Goal: Book appointment/travel/reservation

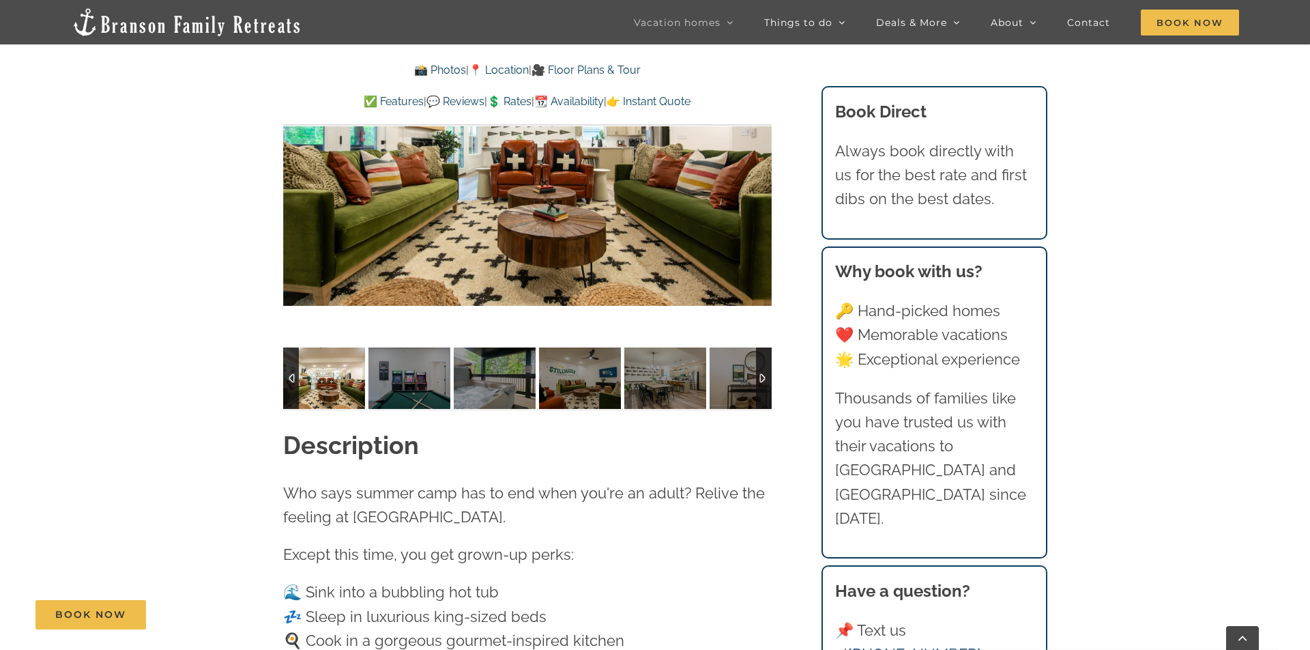
scroll to position [1097, 0]
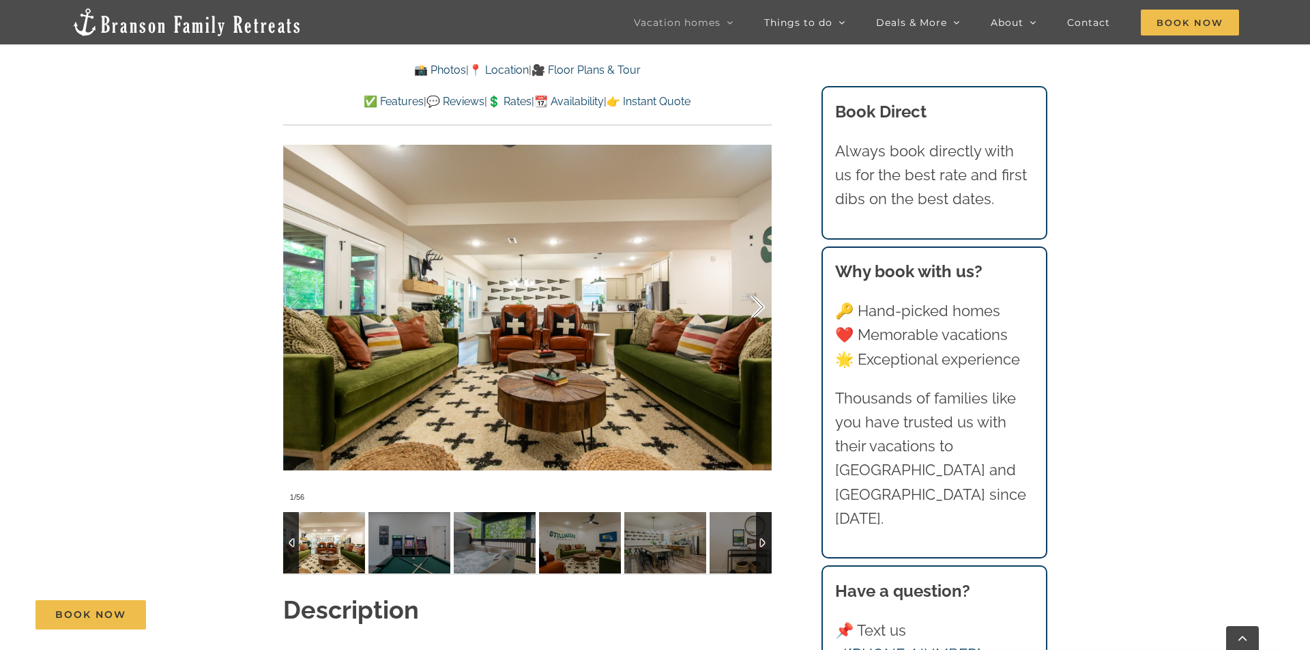
click at [754, 282] on div at bounding box center [744, 307] width 42 height 85
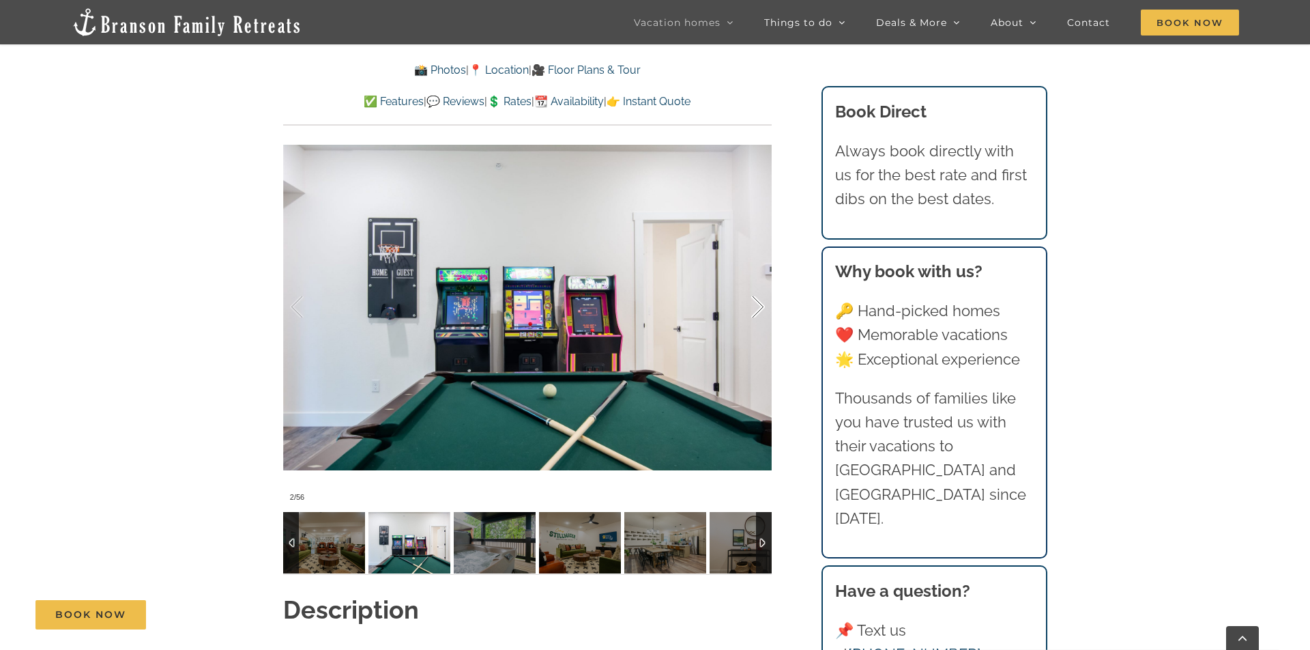
click at [757, 284] on div at bounding box center [744, 307] width 42 height 85
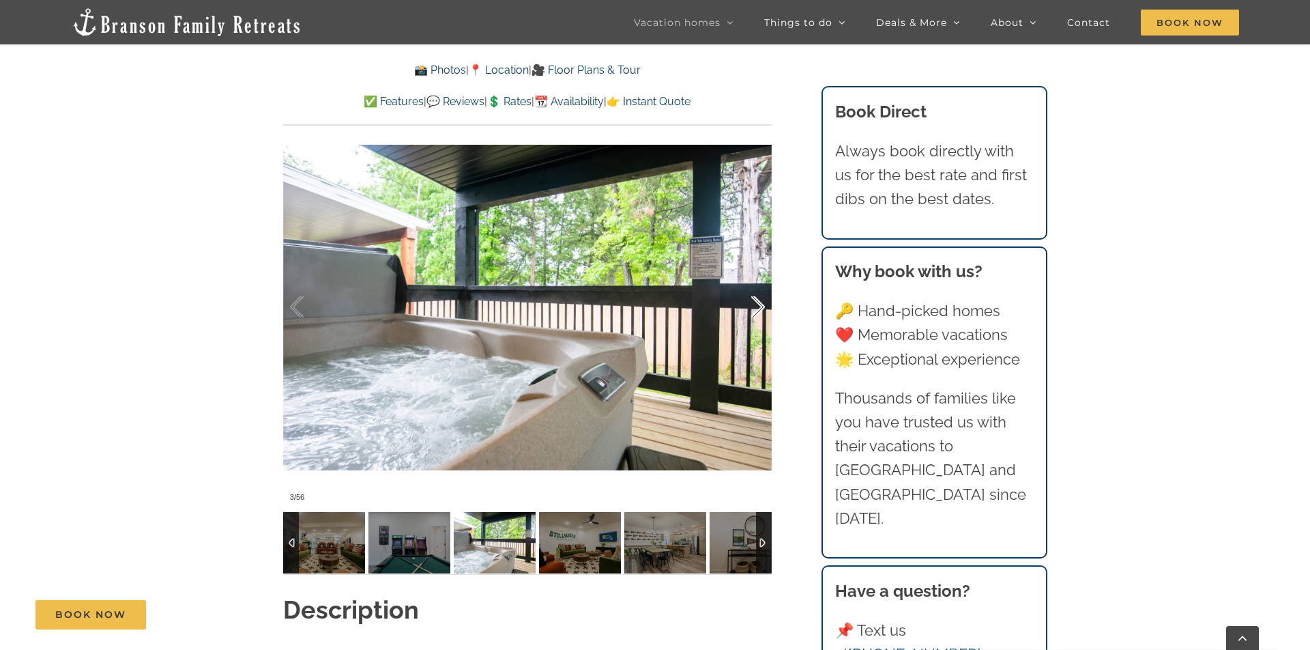
click at [757, 284] on div at bounding box center [744, 307] width 42 height 85
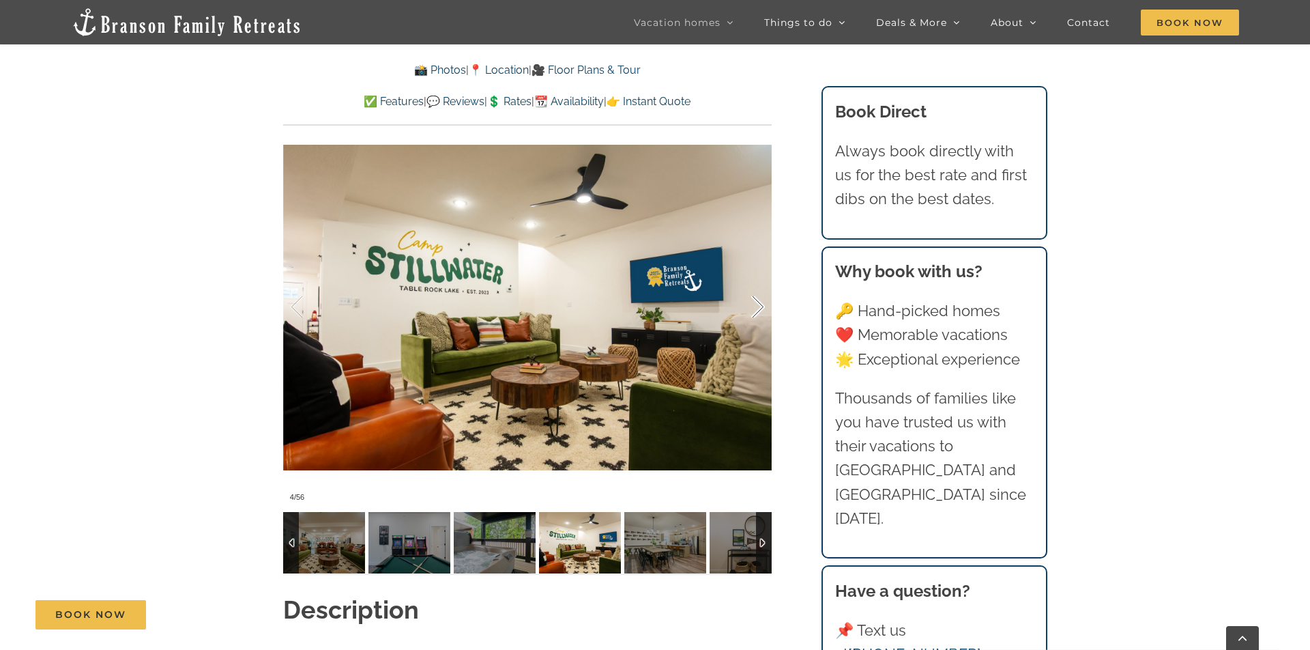
click at [757, 284] on div at bounding box center [744, 307] width 42 height 85
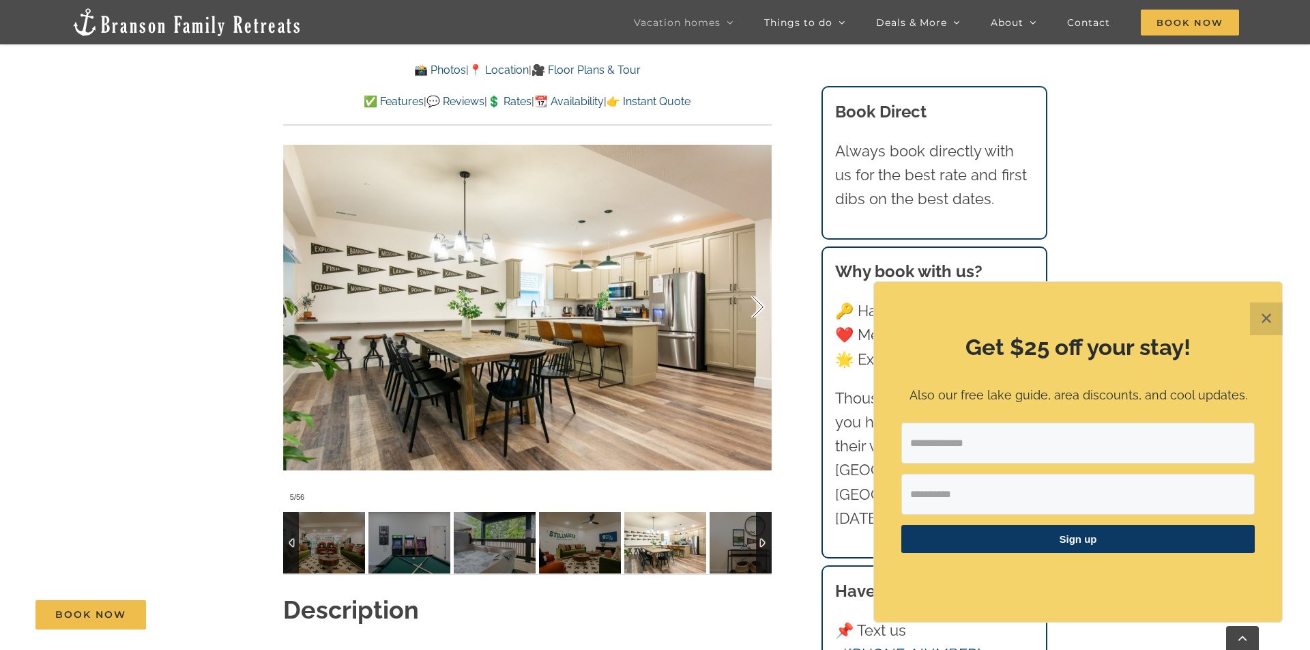
click at [757, 284] on div at bounding box center [744, 307] width 42 height 85
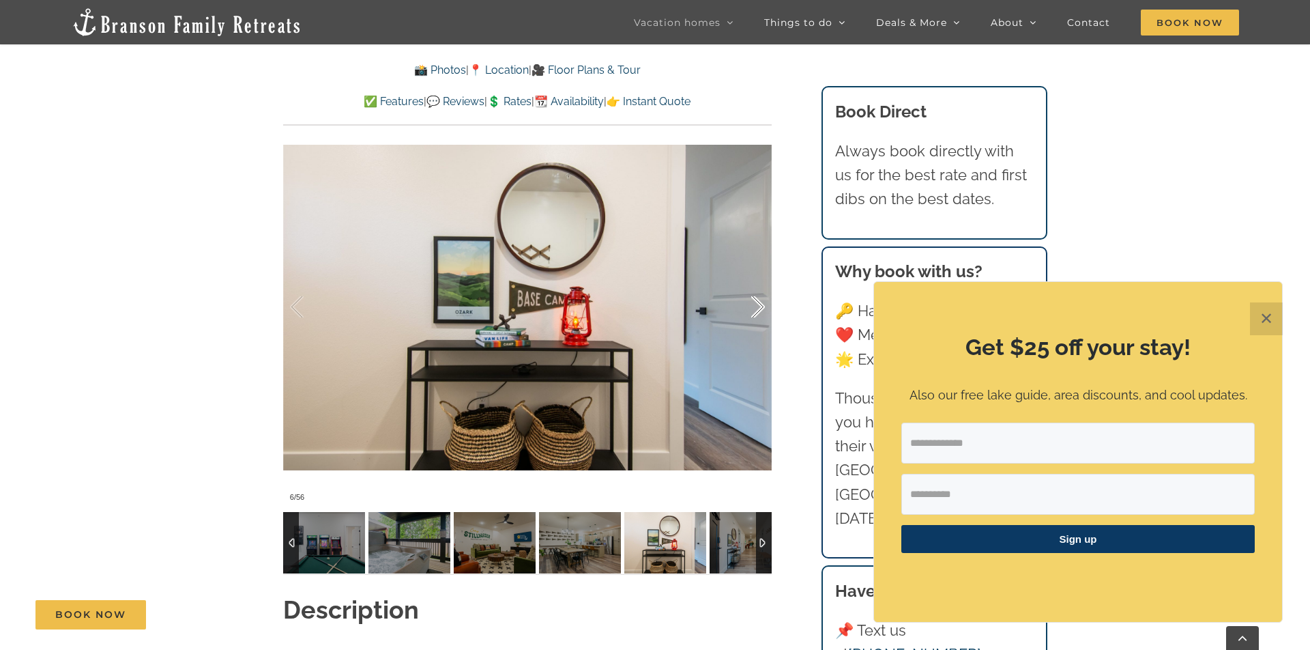
click at [757, 284] on div at bounding box center [744, 307] width 42 height 85
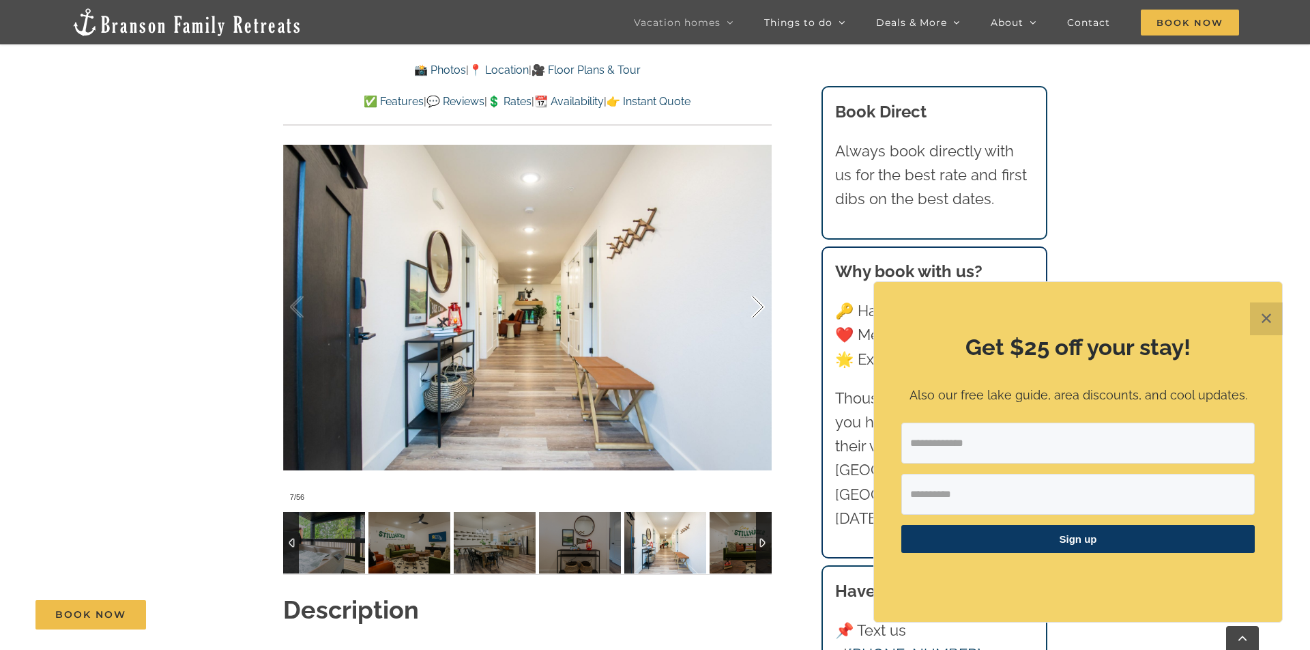
click at [757, 284] on div at bounding box center [744, 307] width 42 height 85
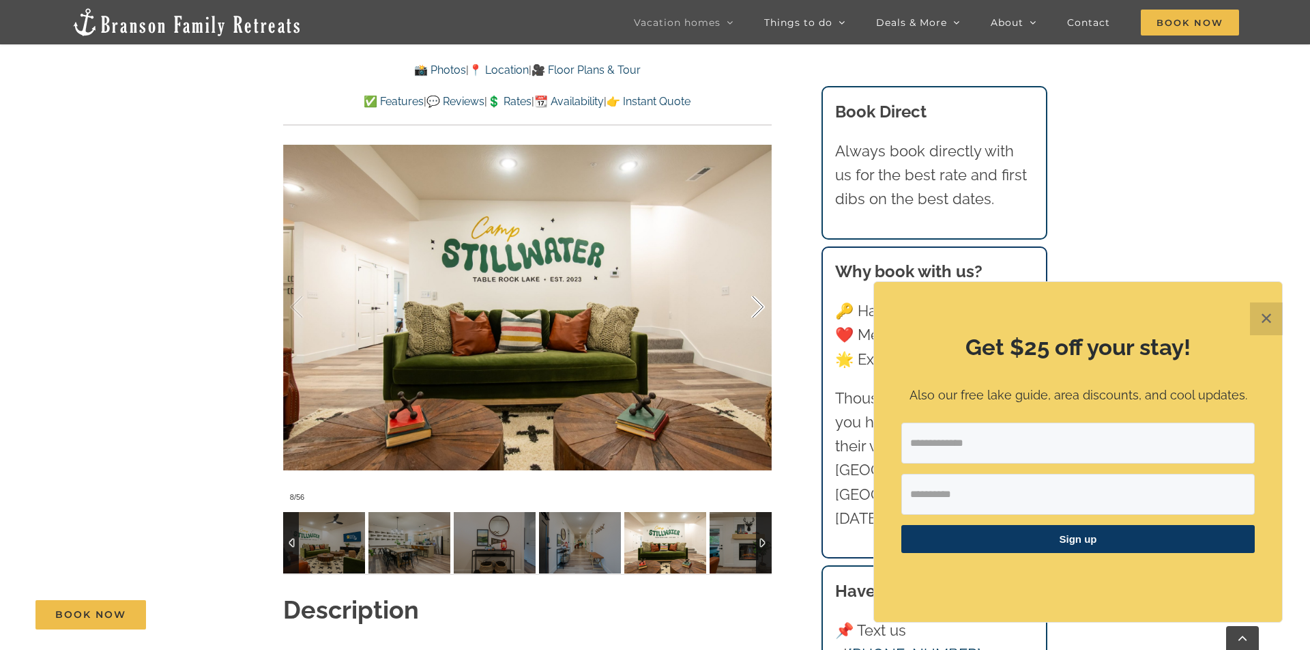
click at [757, 284] on div at bounding box center [744, 307] width 42 height 85
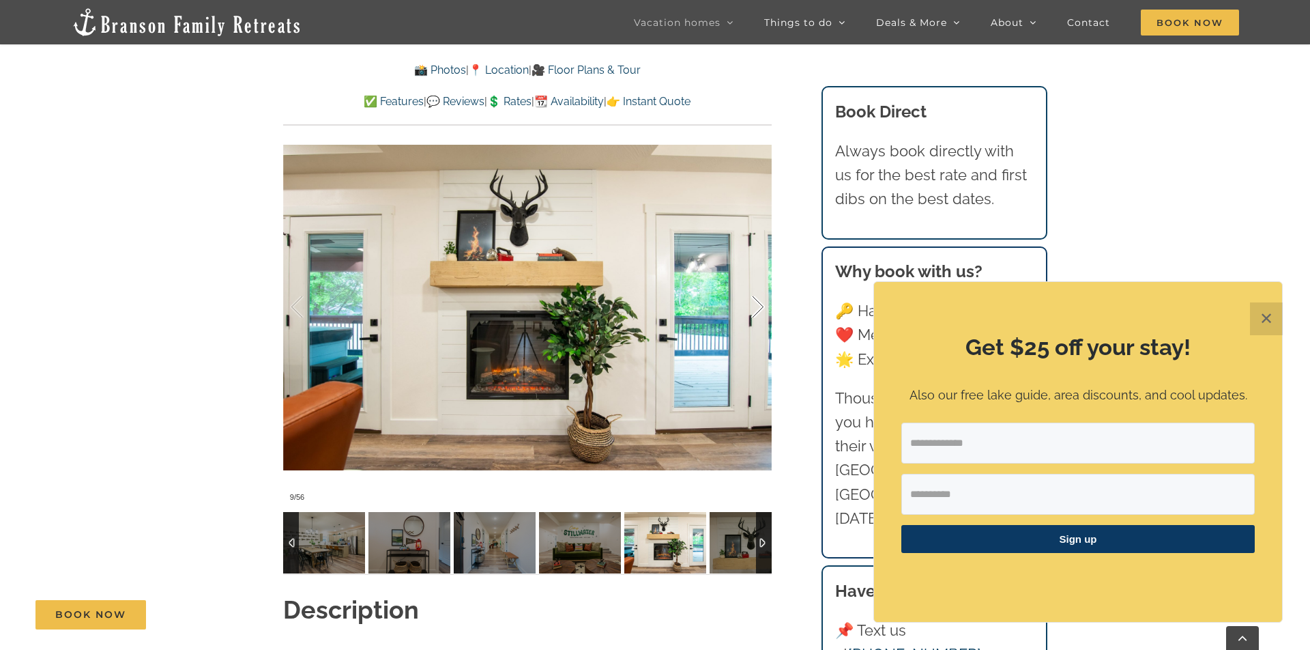
click at [757, 284] on div at bounding box center [744, 307] width 42 height 85
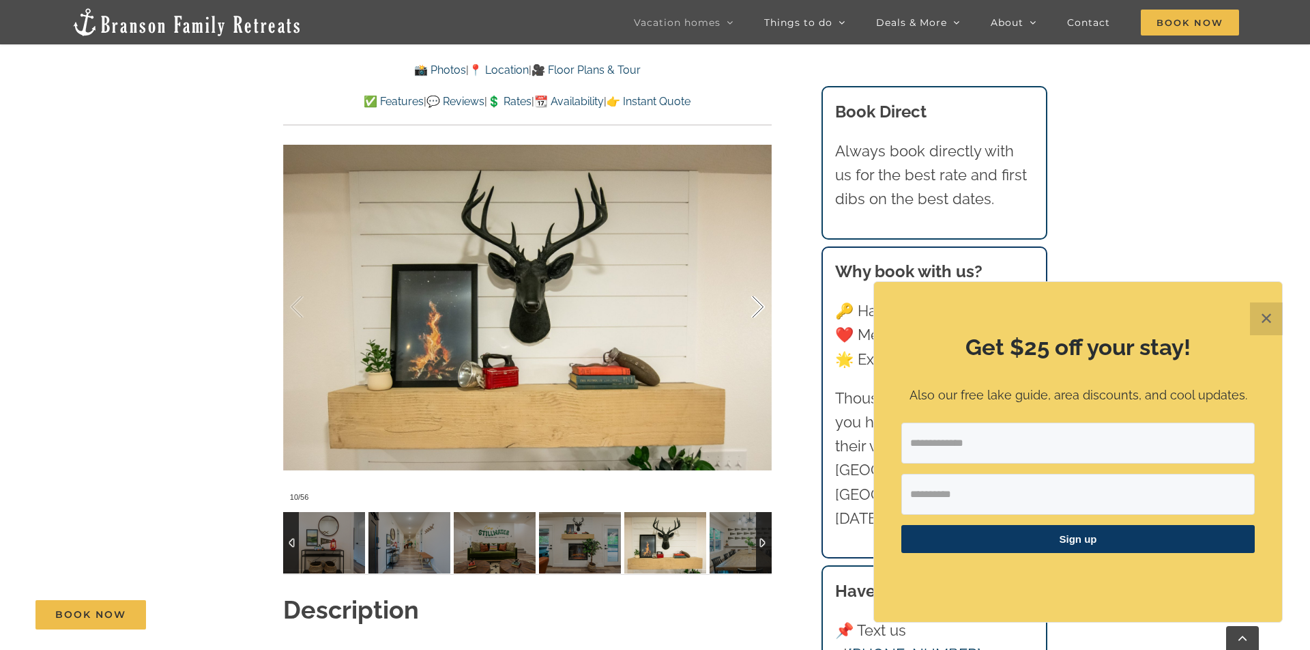
click at [757, 284] on div at bounding box center [744, 307] width 42 height 85
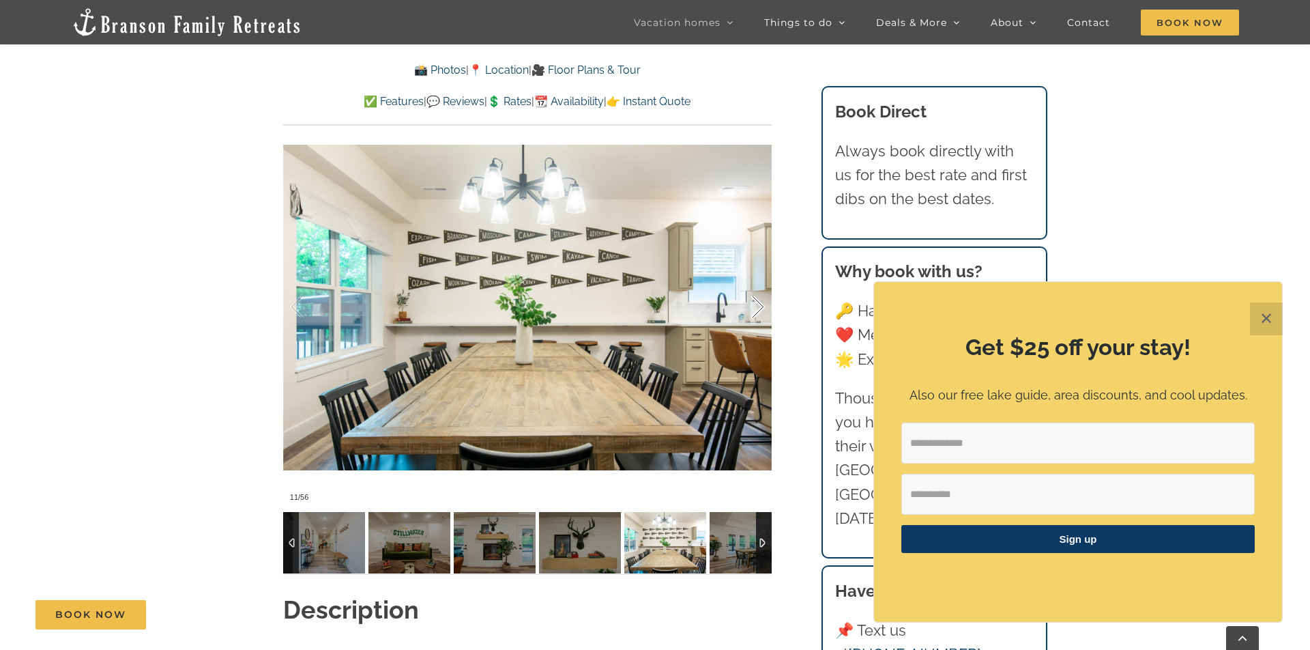
click at [757, 284] on div at bounding box center [744, 307] width 42 height 85
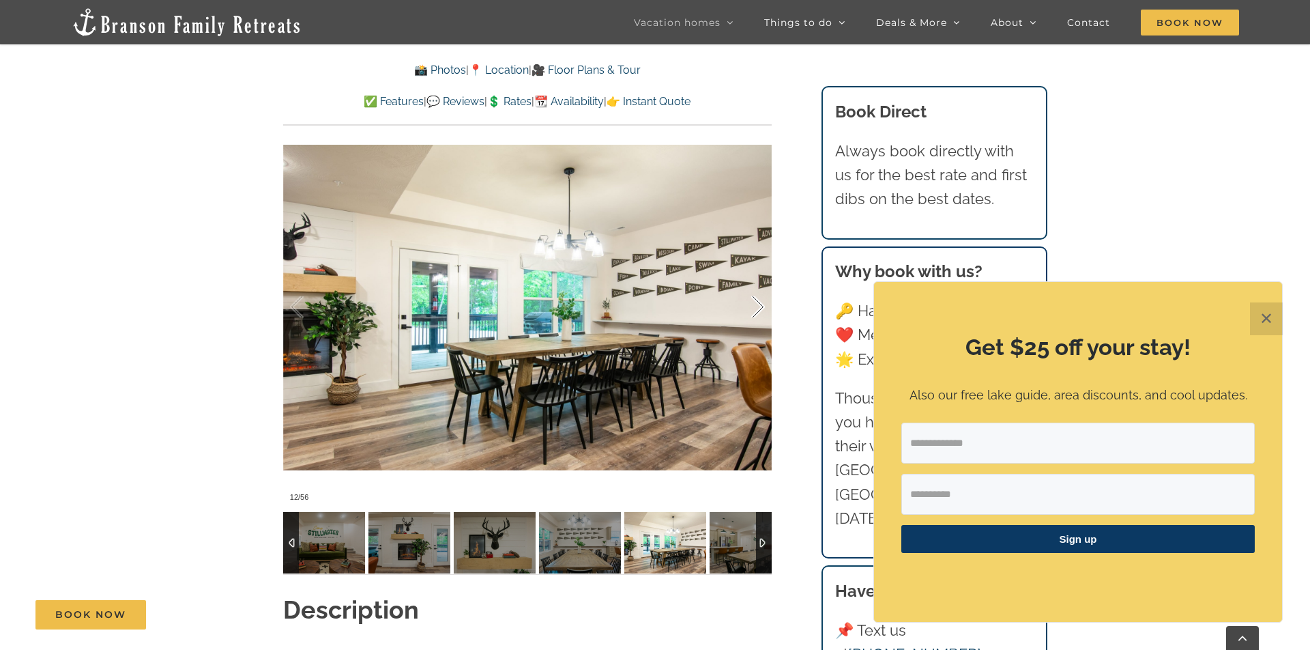
click at [757, 284] on div at bounding box center [744, 307] width 42 height 85
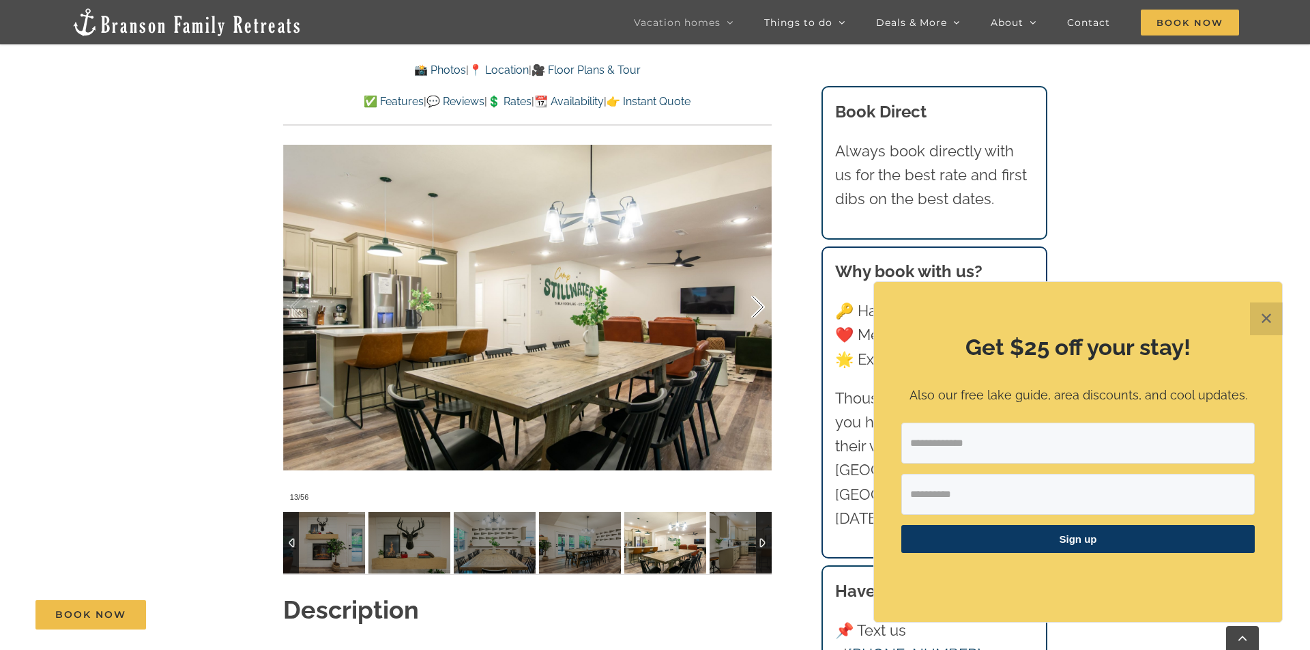
click at [761, 282] on div at bounding box center [744, 307] width 42 height 85
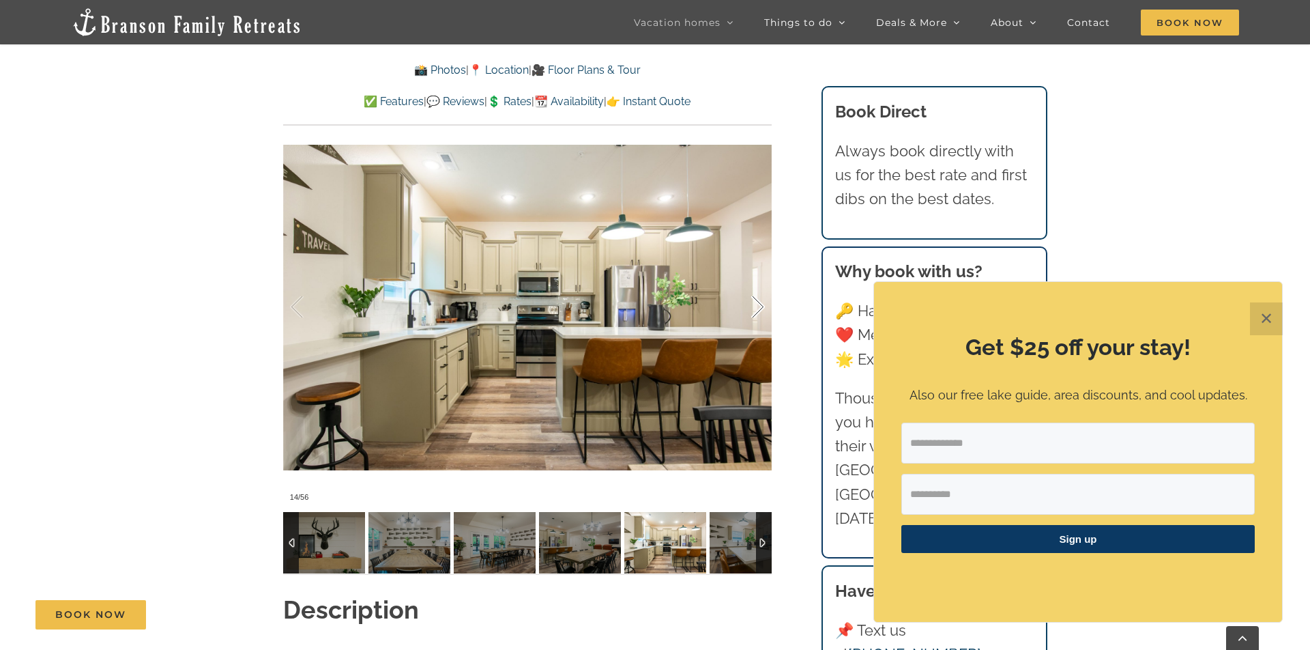
click at [761, 282] on div at bounding box center [744, 307] width 42 height 85
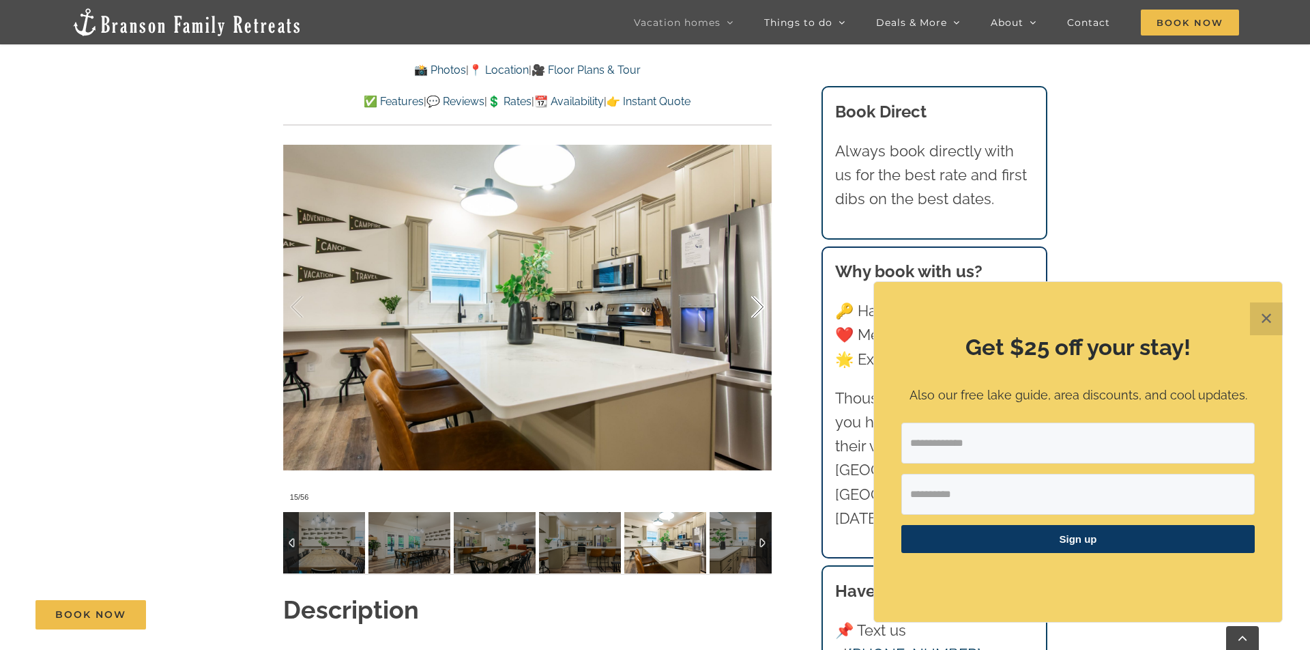
click at [761, 282] on div at bounding box center [744, 307] width 42 height 85
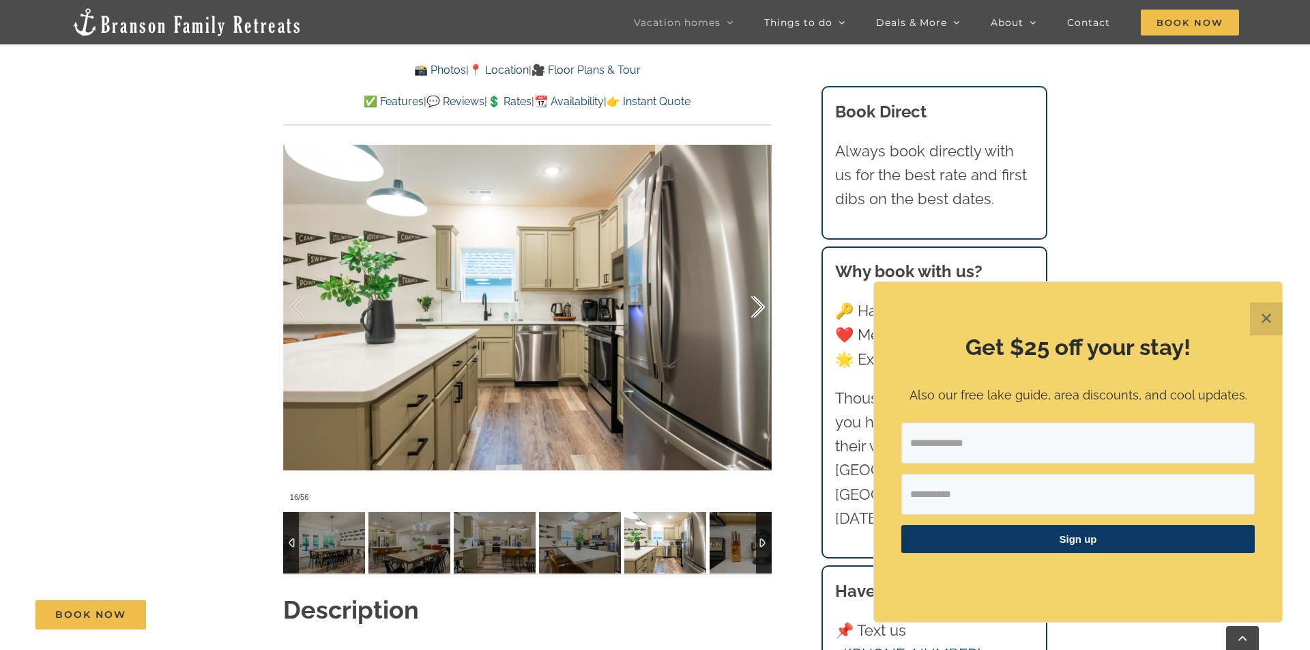
click at [761, 282] on div at bounding box center [744, 307] width 42 height 85
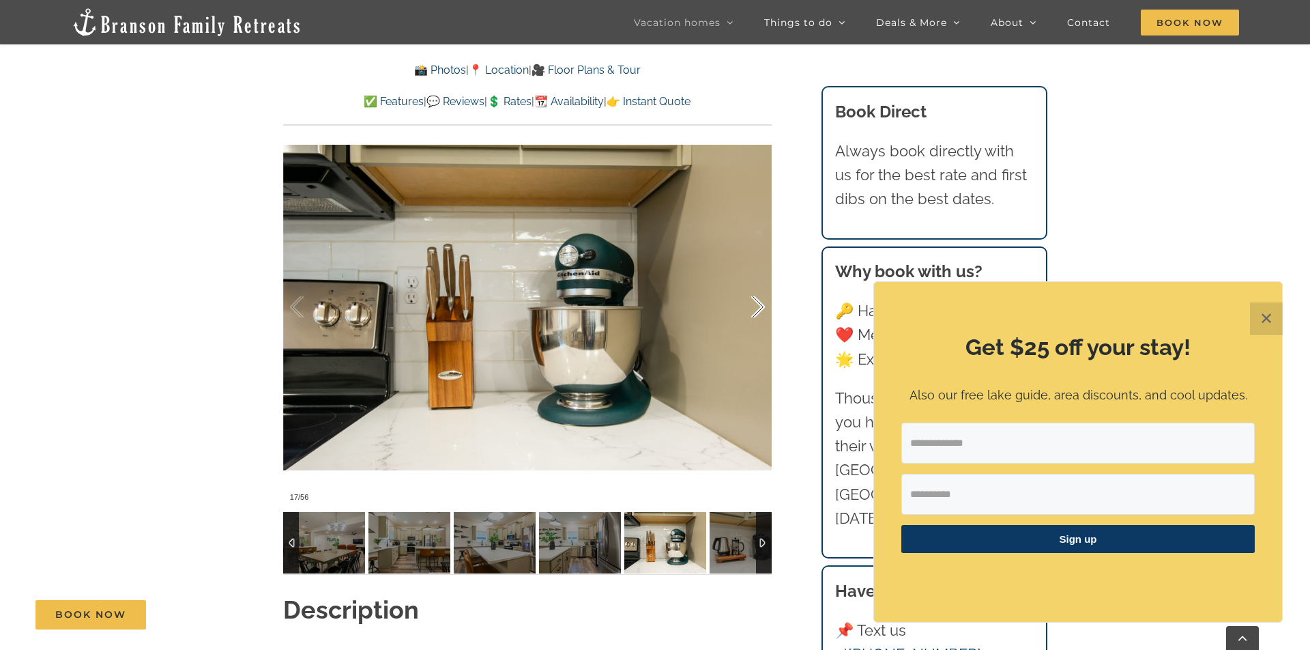
click at [761, 282] on div at bounding box center [744, 307] width 42 height 85
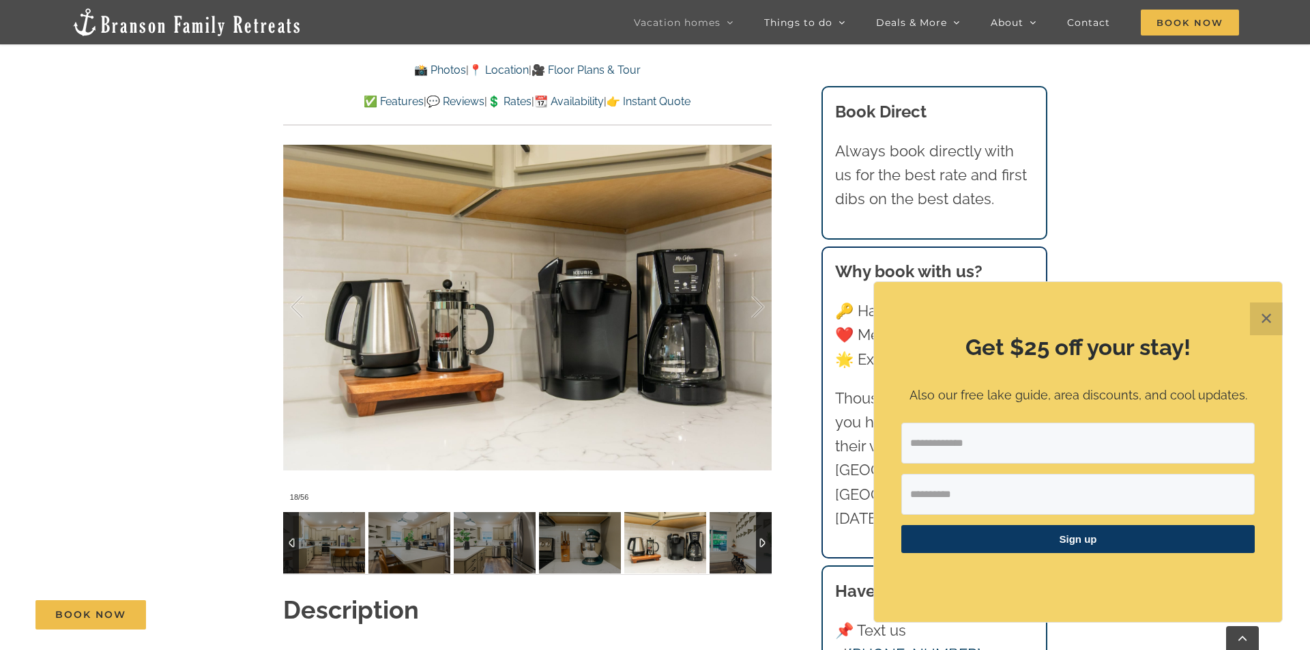
click at [432, 72] on link "📸 Photos" at bounding box center [440, 69] width 52 height 13
click at [522, 69] on link "📍 Location" at bounding box center [499, 69] width 60 height 13
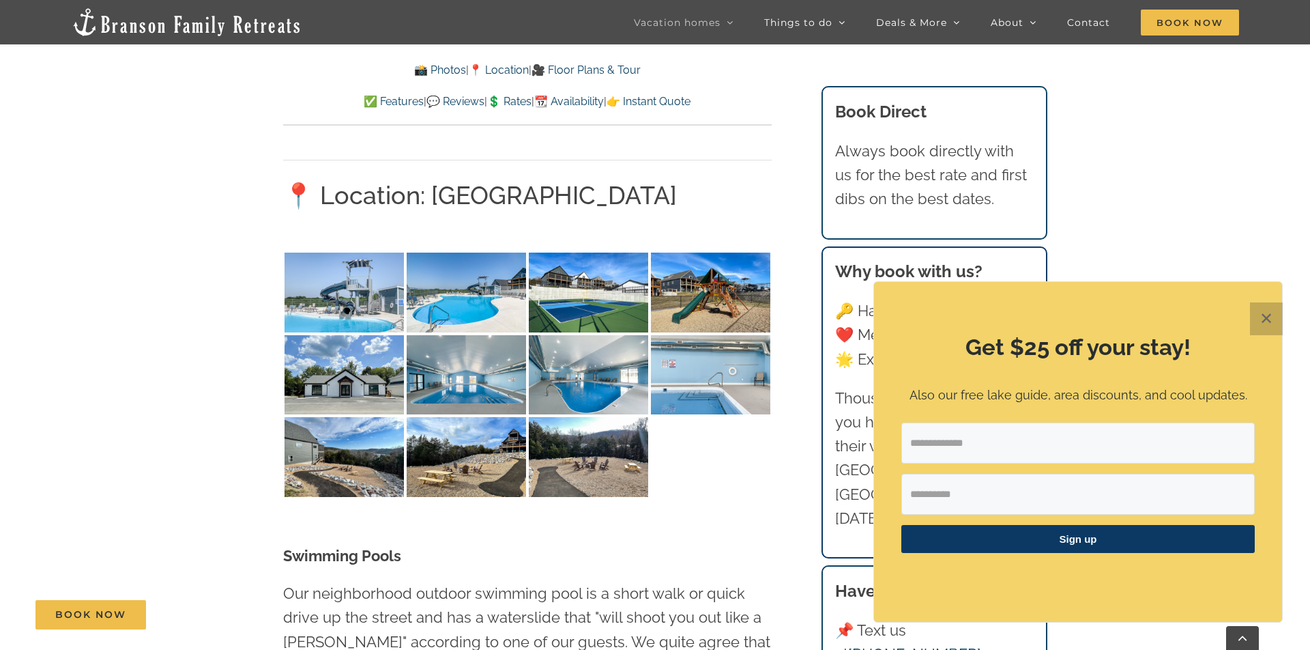
click at [1275, 323] on button "✕" at bounding box center [1266, 318] width 33 height 33
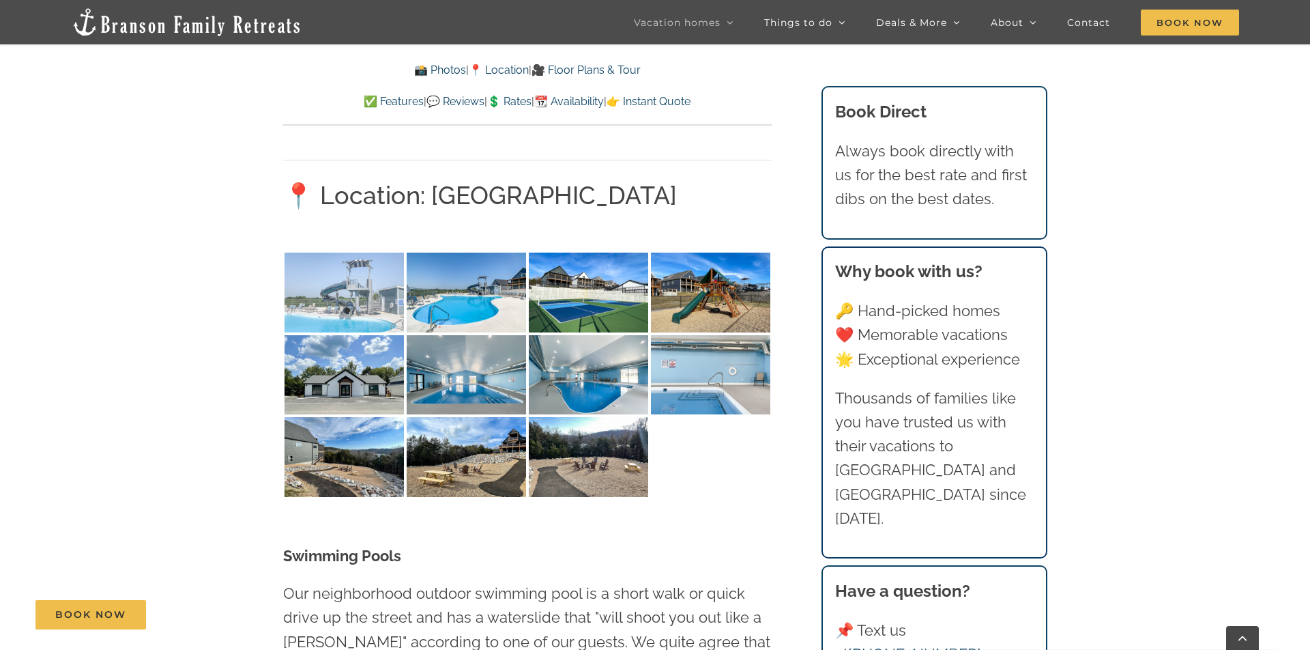
click at [348, 253] on img at bounding box center [344, 293] width 119 height 80
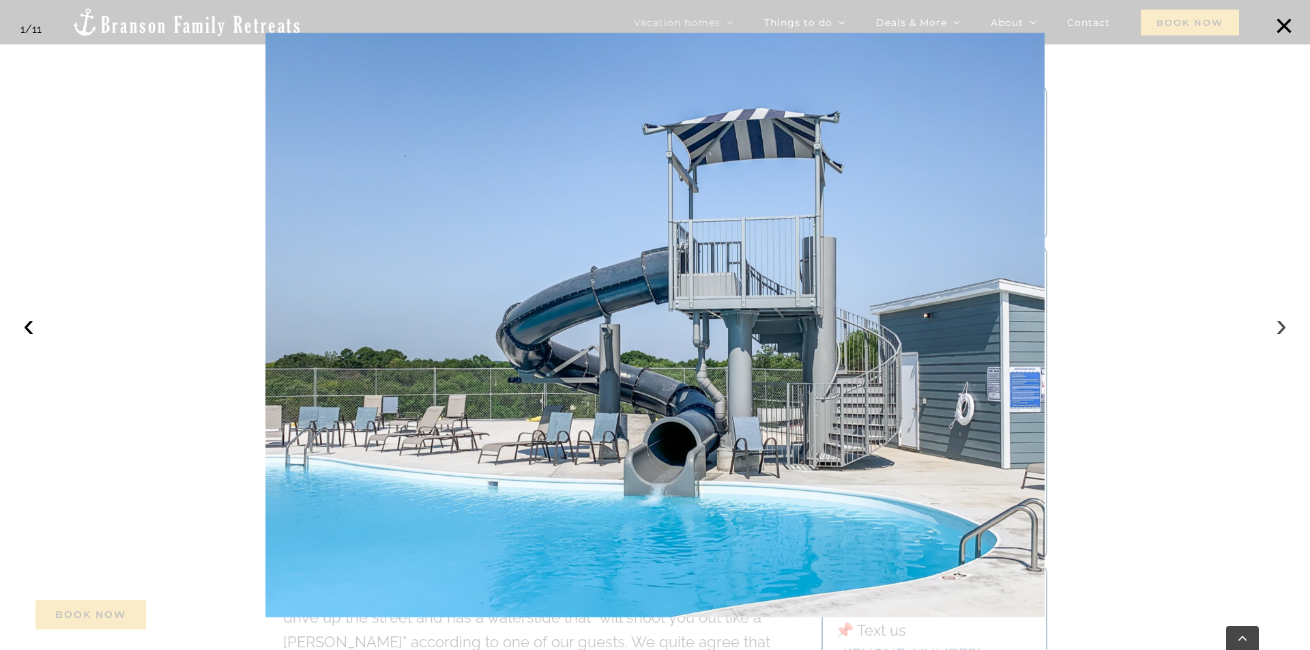
click at [1280, 331] on button "›" at bounding box center [1282, 325] width 30 height 30
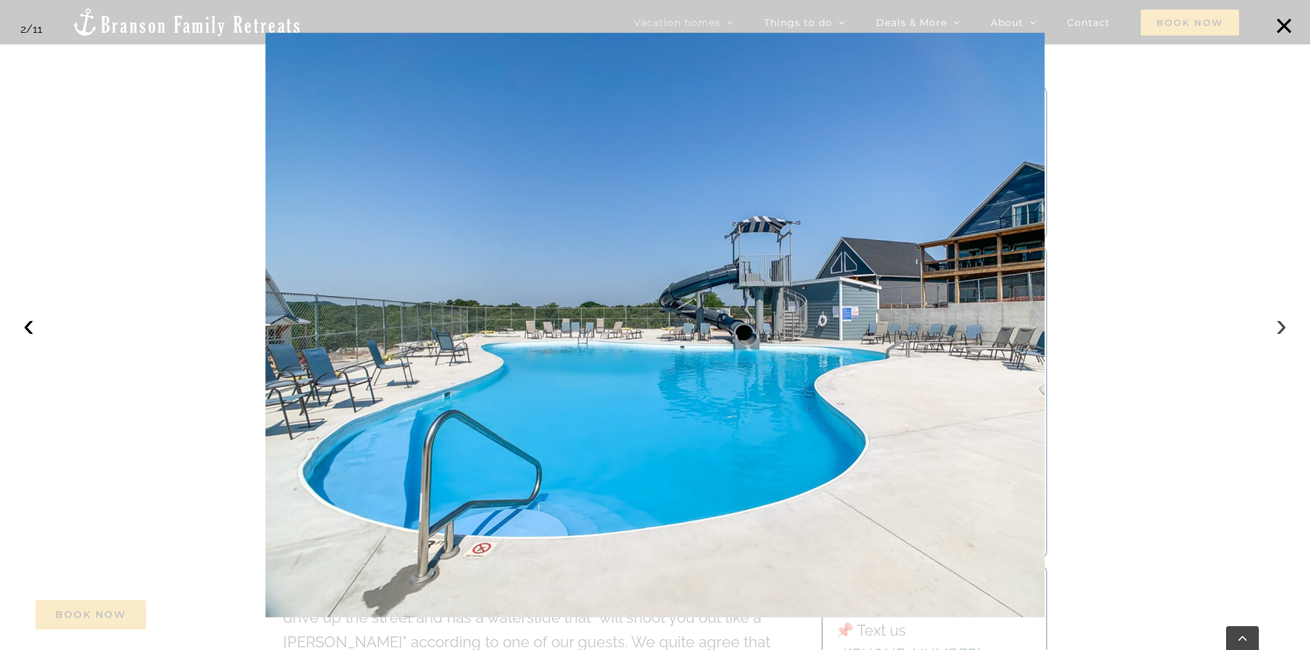
click at [1280, 331] on button "›" at bounding box center [1282, 325] width 30 height 30
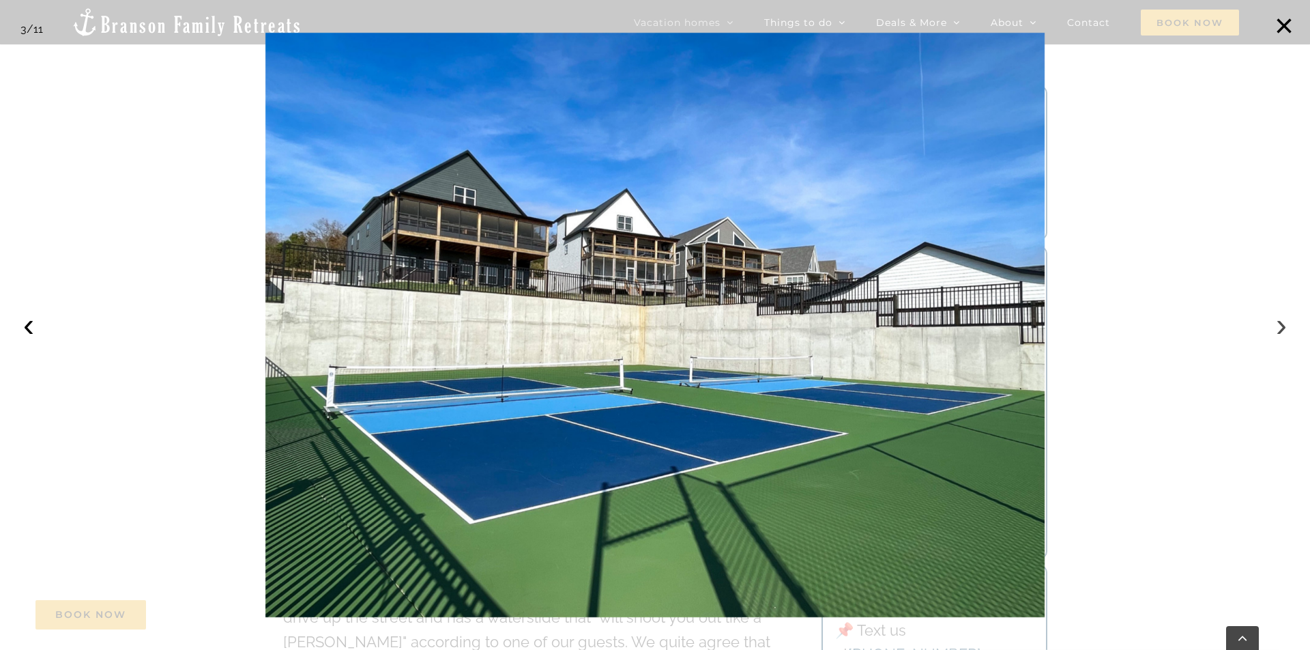
click at [1280, 331] on button "›" at bounding box center [1282, 325] width 30 height 30
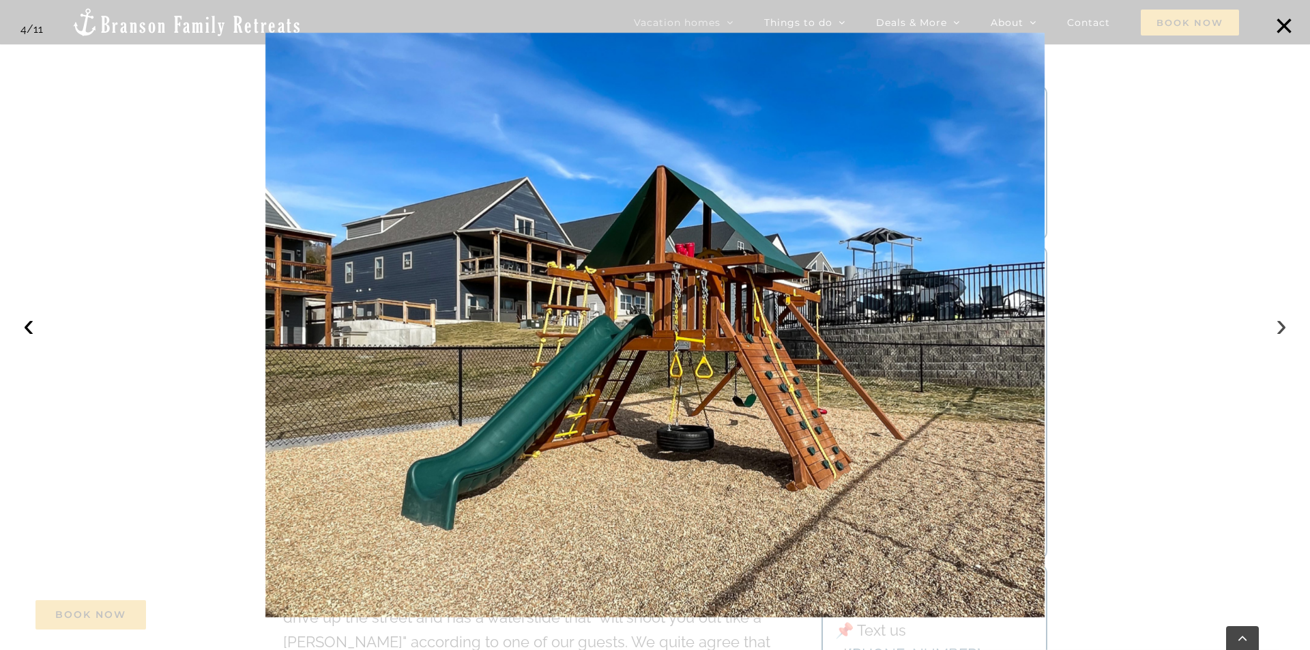
click at [1280, 331] on button "›" at bounding box center [1282, 325] width 30 height 30
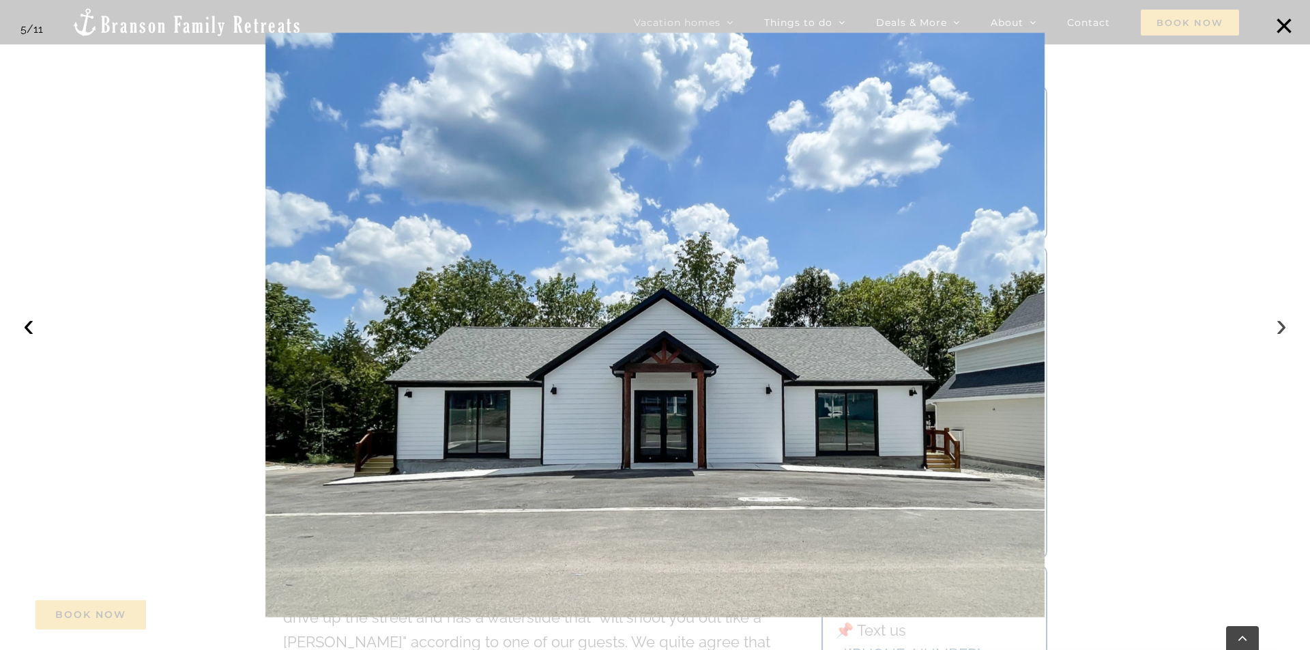
click at [1280, 331] on button "›" at bounding box center [1282, 325] width 30 height 30
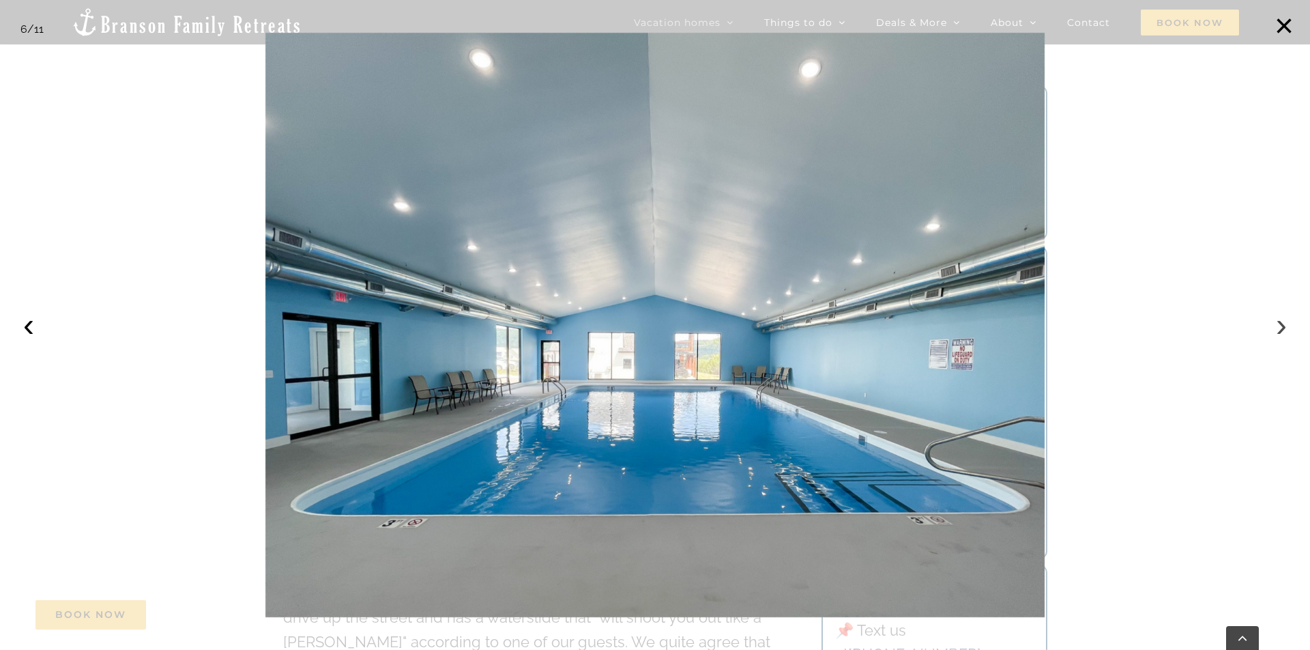
click at [1280, 331] on button "›" at bounding box center [1282, 325] width 30 height 30
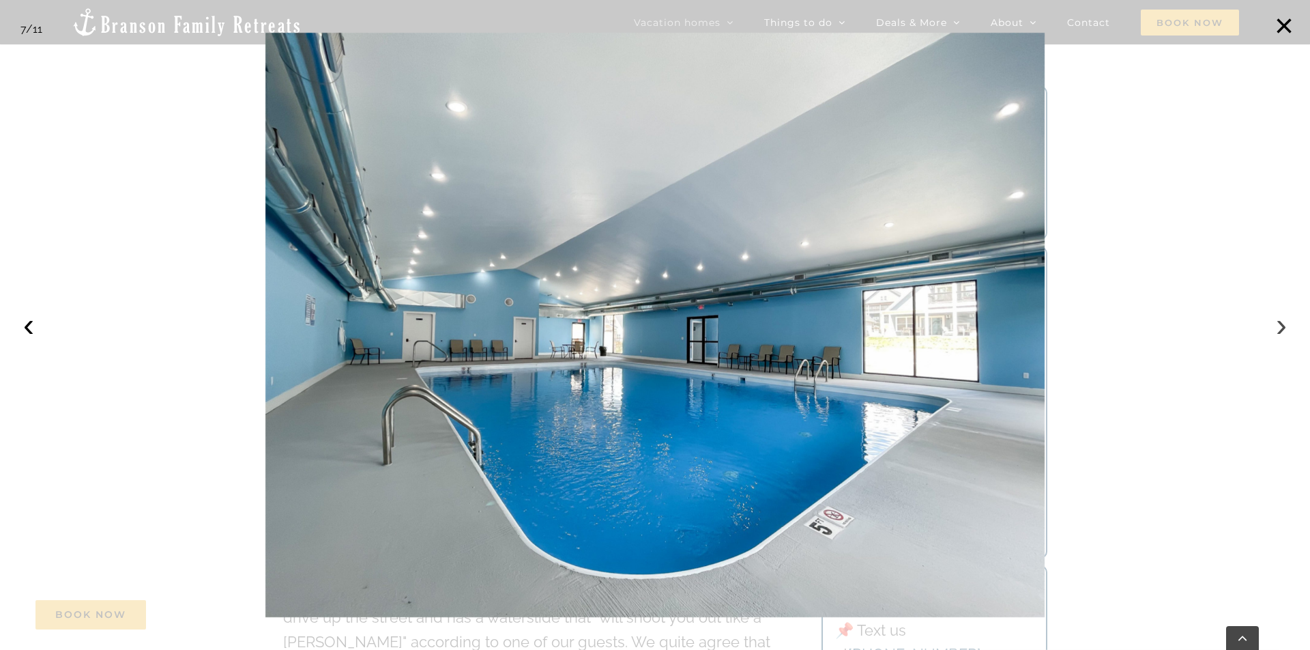
click at [1280, 331] on button "›" at bounding box center [1282, 325] width 30 height 30
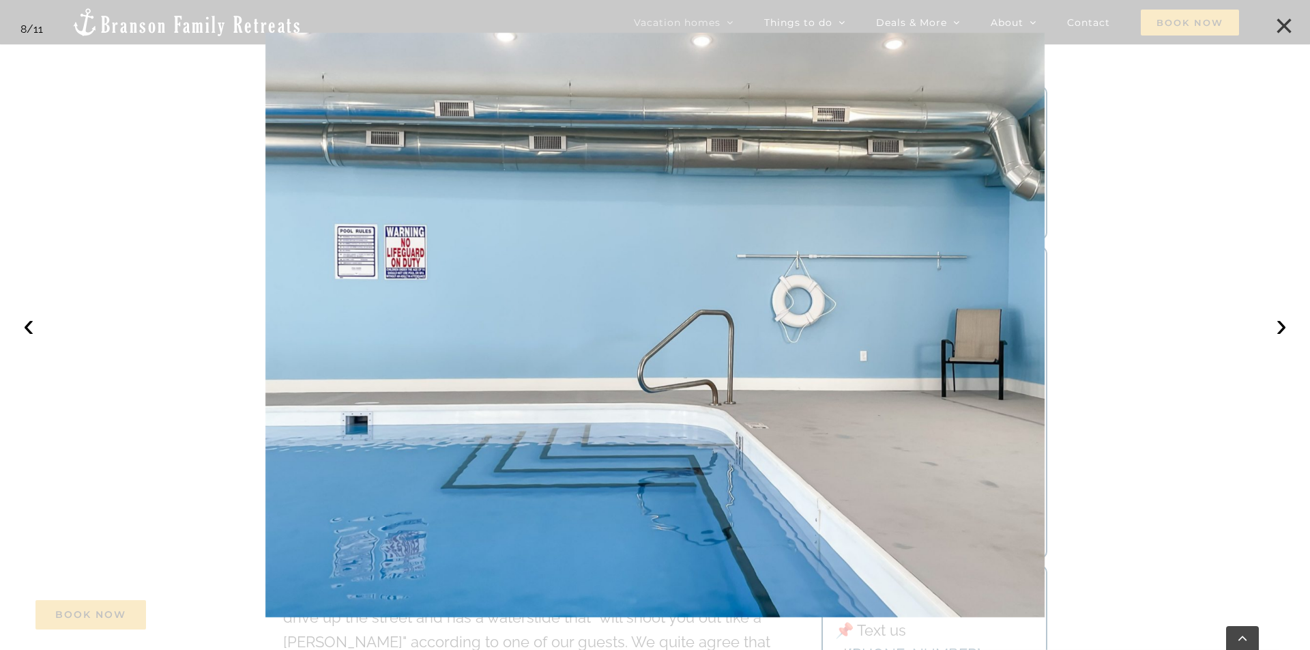
click at [1281, 25] on button "×" at bounding box center [1284, 26] width 30 height 30
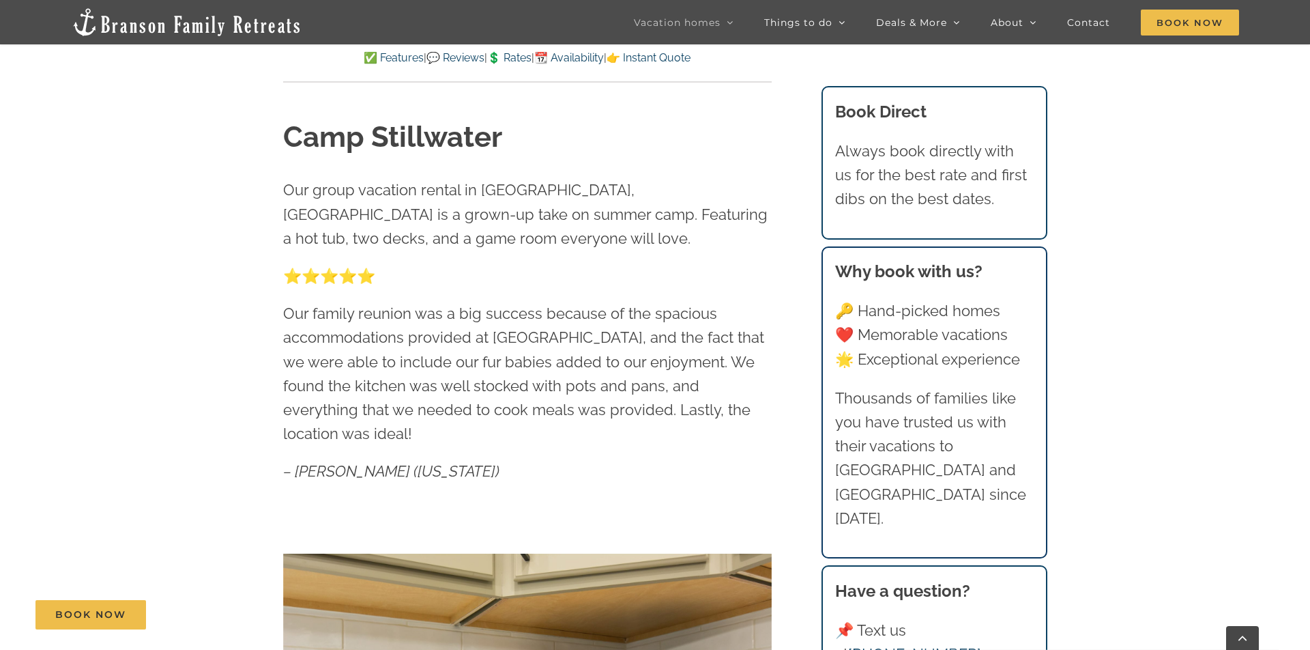
scroll to position [446, 0]
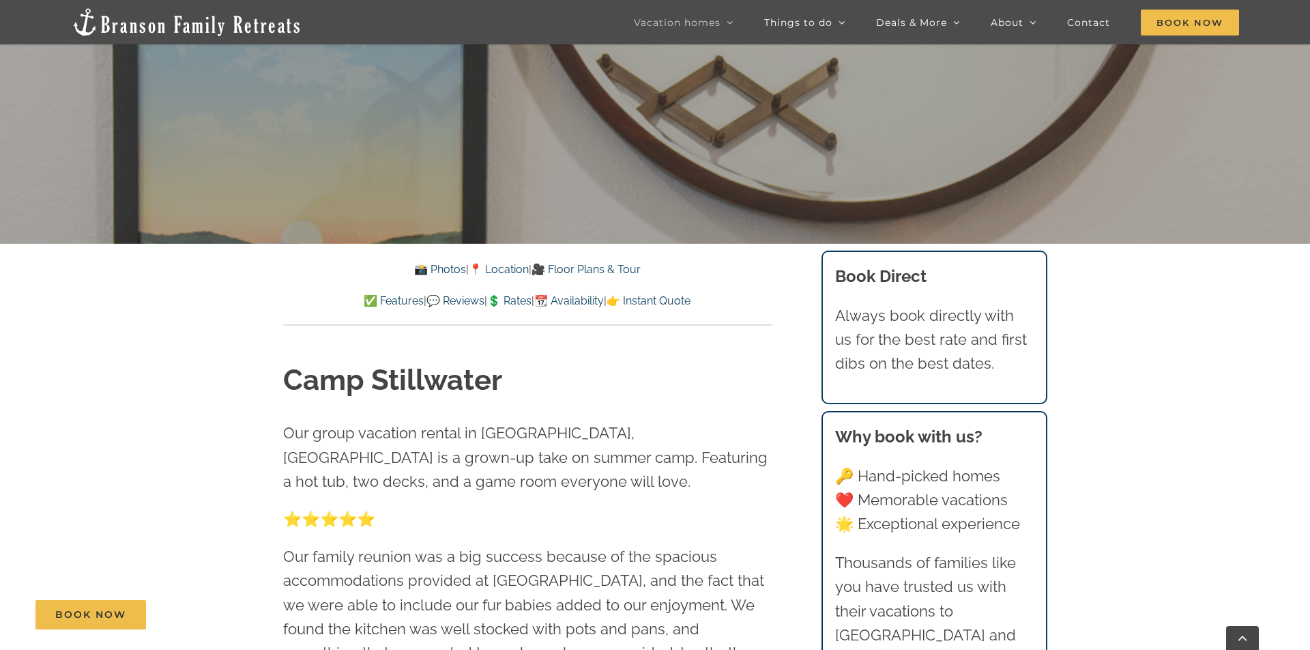
click at [601, 270] on link "🎥 Floor Plans & Tour" at bounding box center [586, 269] width 109 height 13
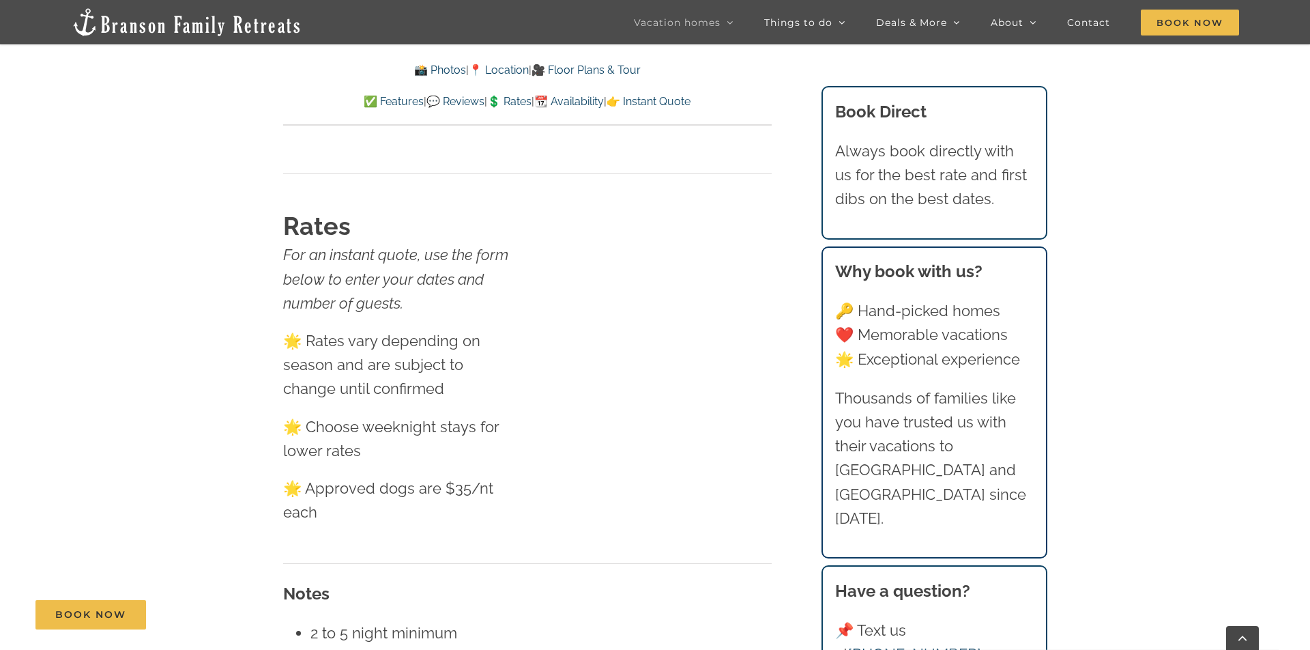
scroll to position [8569, 0]
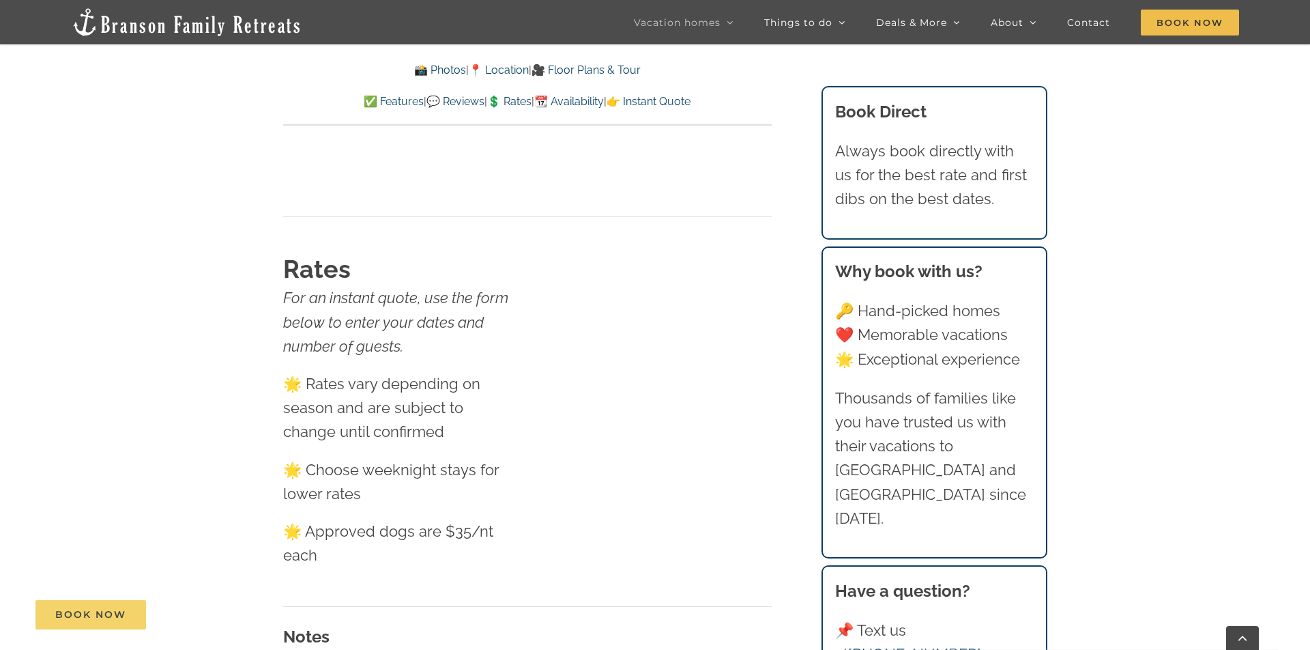
click at [96, 615] on span "Book Now" at bounding box center [90, 615] width 71 height 12
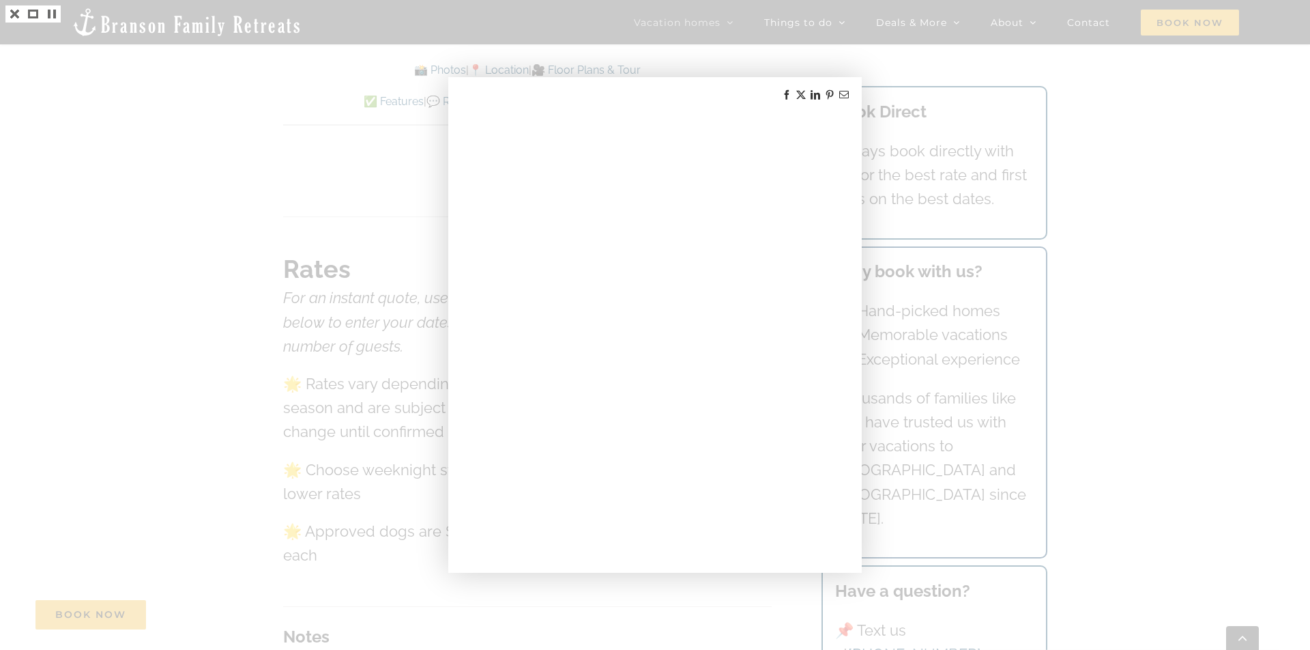
click at [1215, 136] on div at bounding box center [655, 325] width 1310 height 650
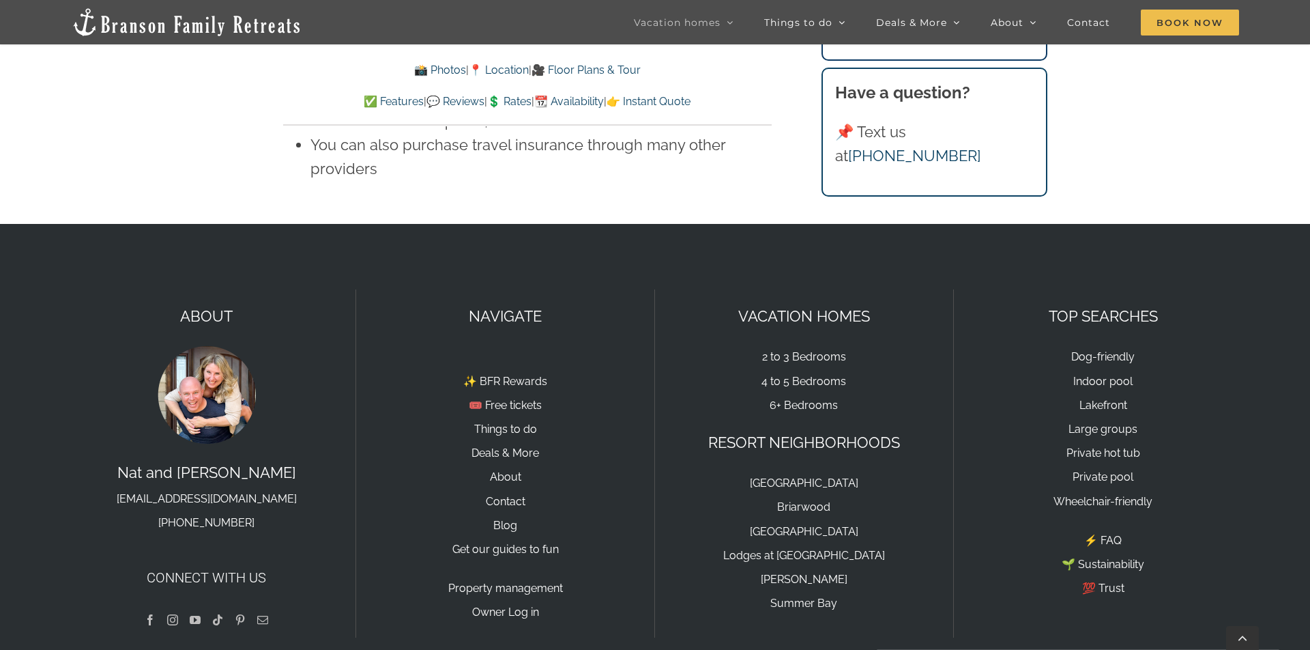
scroll to position [8569, 0]
